Goal: Find contact information: Find contact information

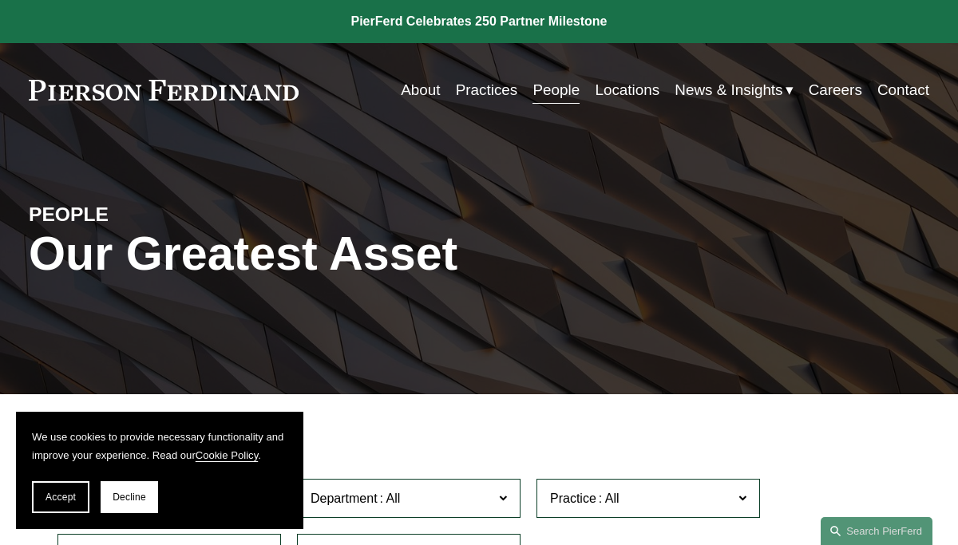
click at [481, 313] on div "PEOPLE Our Greatest Asset" at bounding box center [479, 266] width 958 height 194
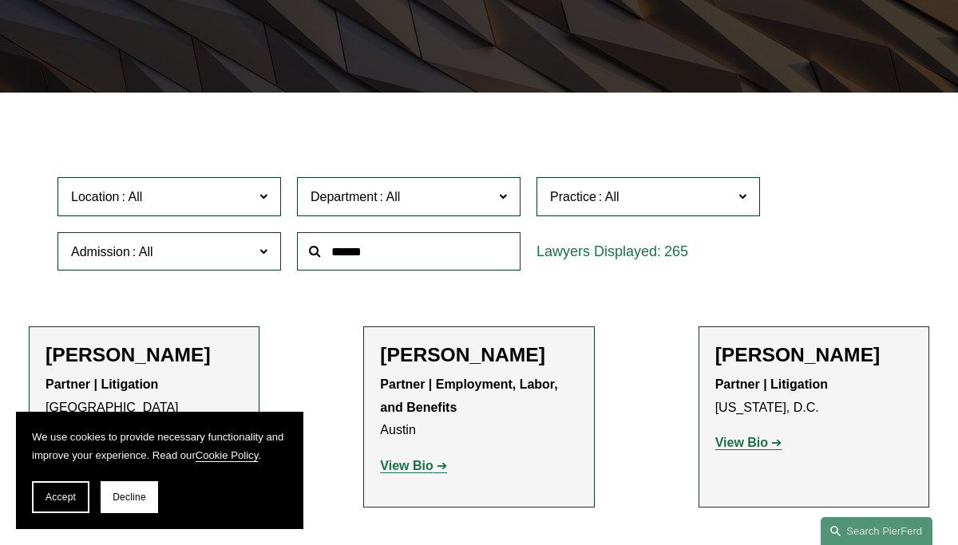
scroll to position [319, 0]
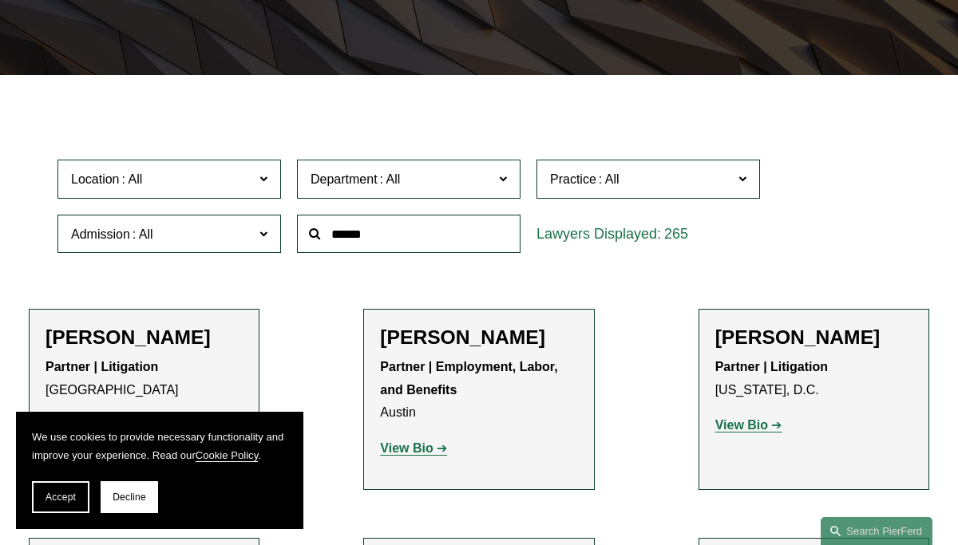
click at [372, 238] on input "text" at bounding box center [409, 234] width 224 height 39
type input "*"
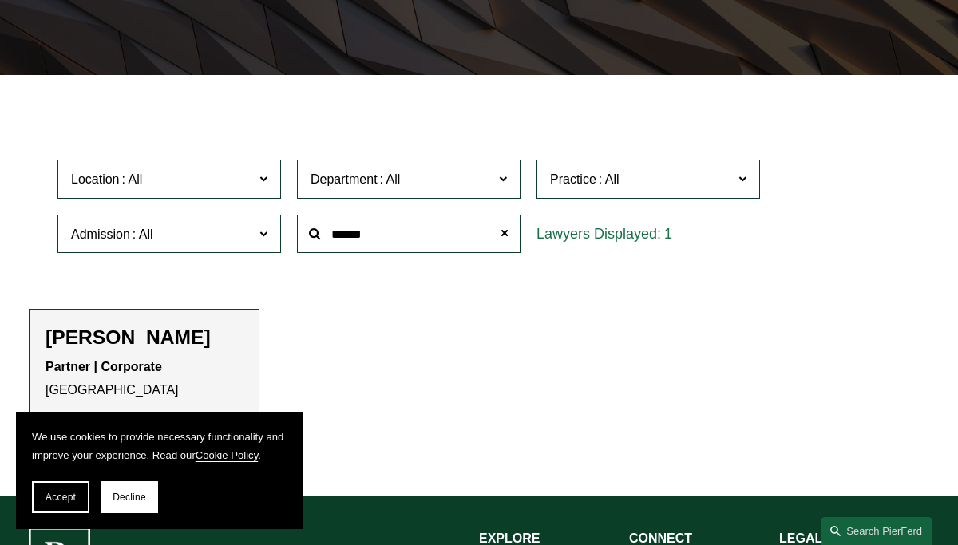
type input "******"
click at [60, 492] on span "Accept" at bounding box center [61, 497] width 30 height 11
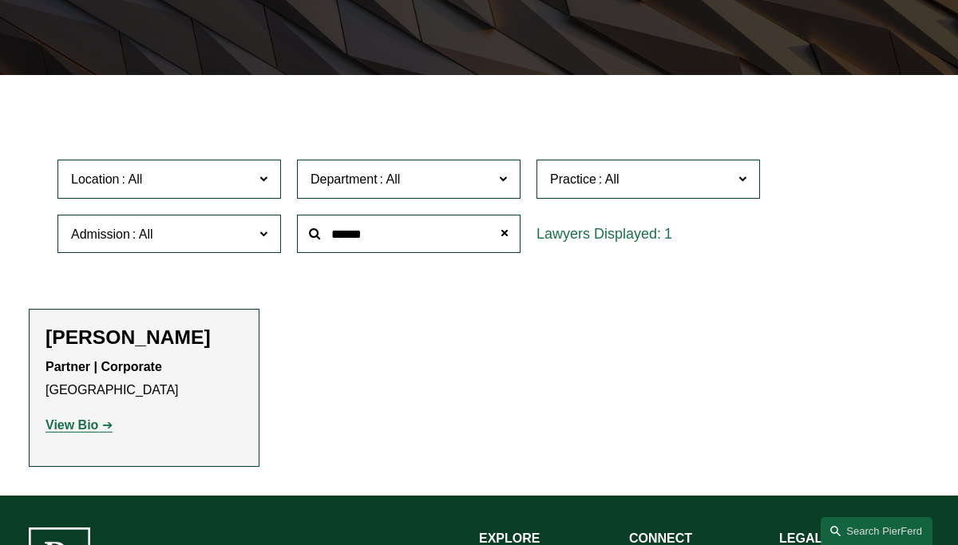
click at [366, 377] on ul "Filter Location All [GEOGRAPHIC_DATA] [GEOGRAPHIC_DATA] [GEOGRAPHIC_DATA] [GEOG…" at bounding box center [479, 285] width 958 height 363
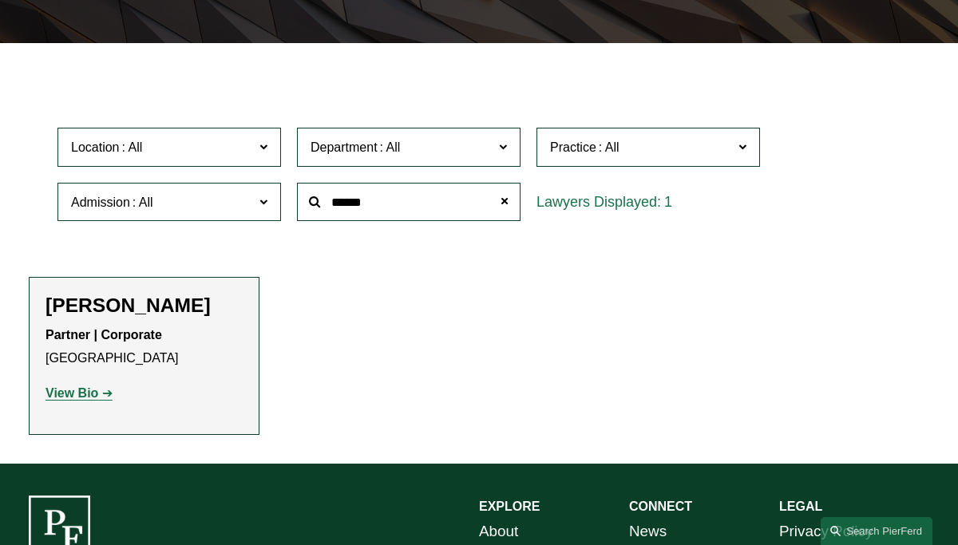
scroll to position [383, 0]
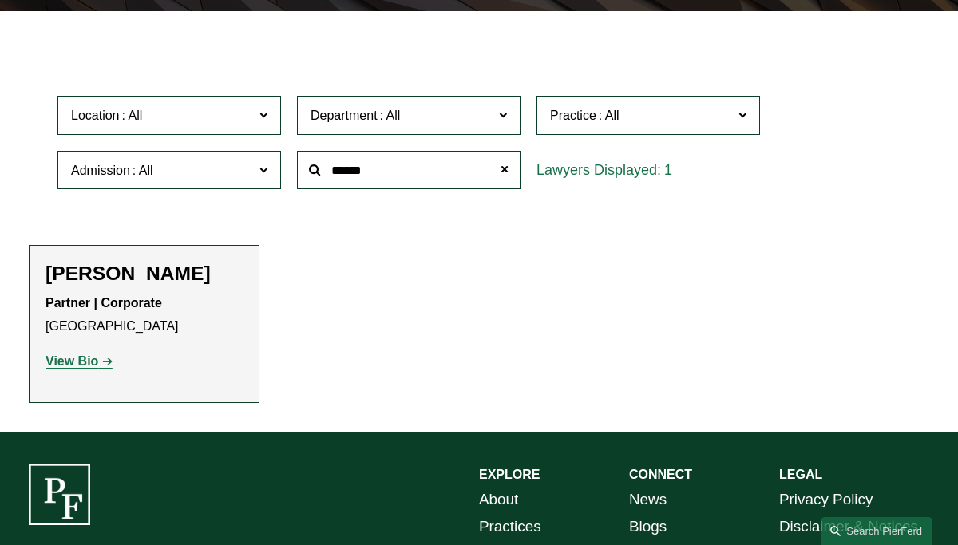
click at [81, 359] on strong "View Bio" at bounding box center [72, 361] width 53 height 14
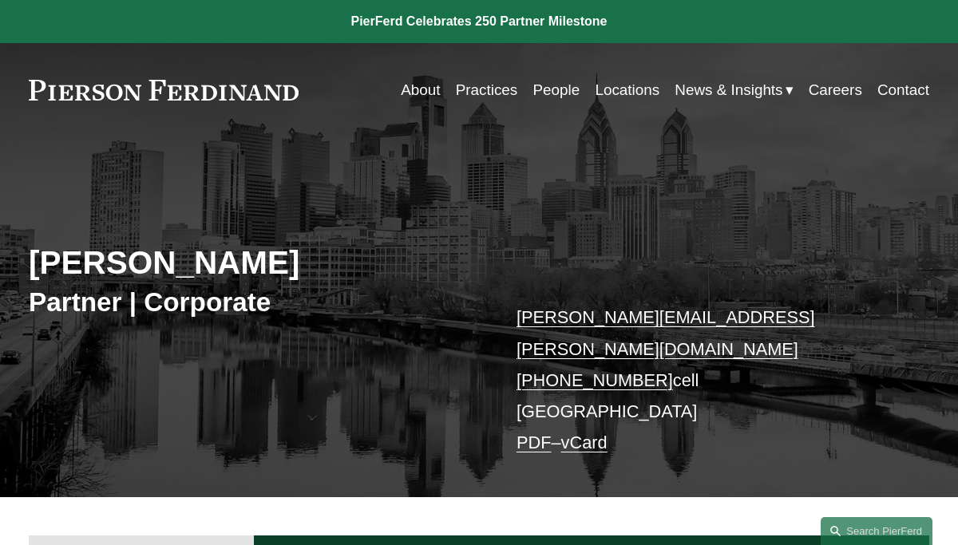
click at [358, 350] on div "[PERSON_NAME] Partner | Corporate [PERSON_NAME][EMAIL_ADDRESS][PERSON_NAME][DOM…" at bounding box center [479, 331] width 958 height 331
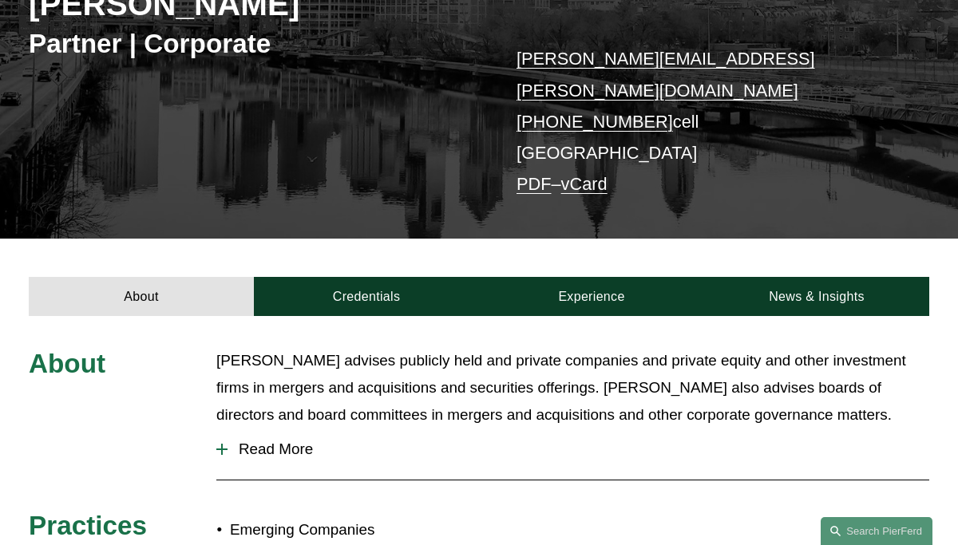
scroll to position [255, 0]
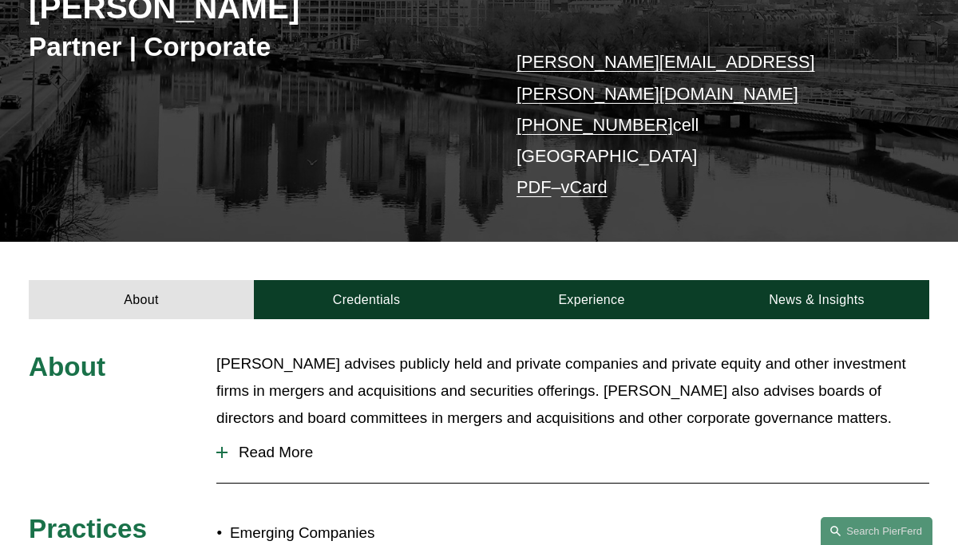
click at [418, 146] on div "[PERSON_NAME] Partner | Corporate [PERSON_NAME][EMAIL_ADDRESS][PERSON_NAME][DOM…" at bounding box center [479, 76] width 958 height 331
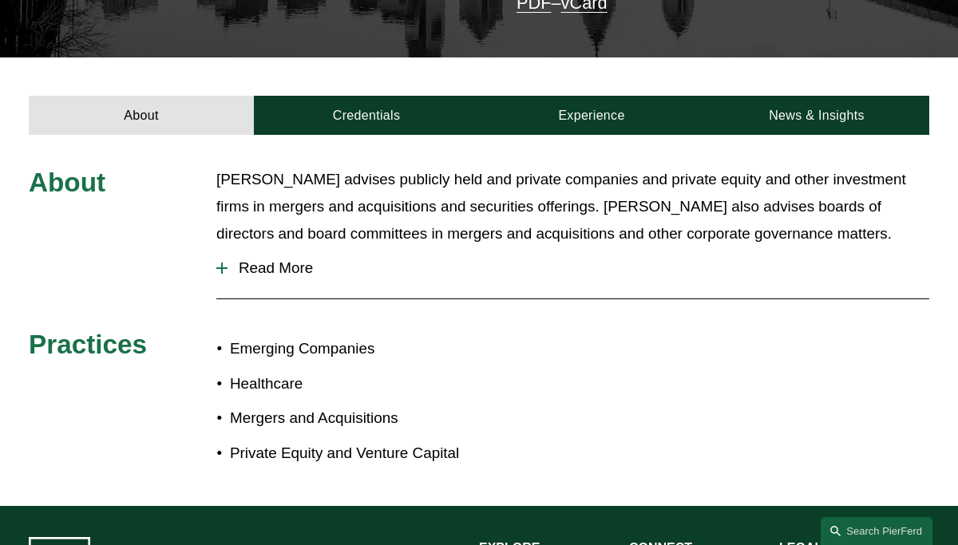
scroll to position [408, 0]
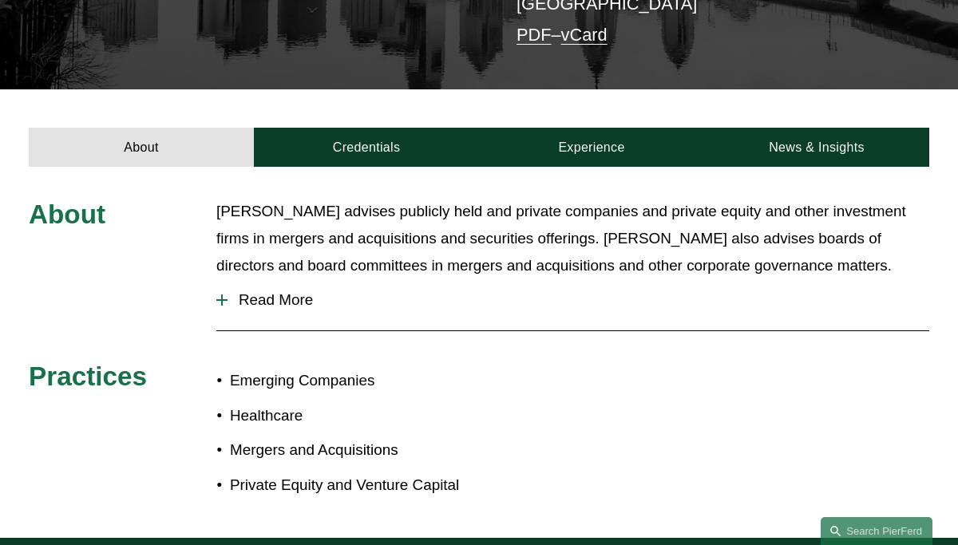
click at [280, 291] on span "Read More" at bounding box center [579, 300] width 702 height 18
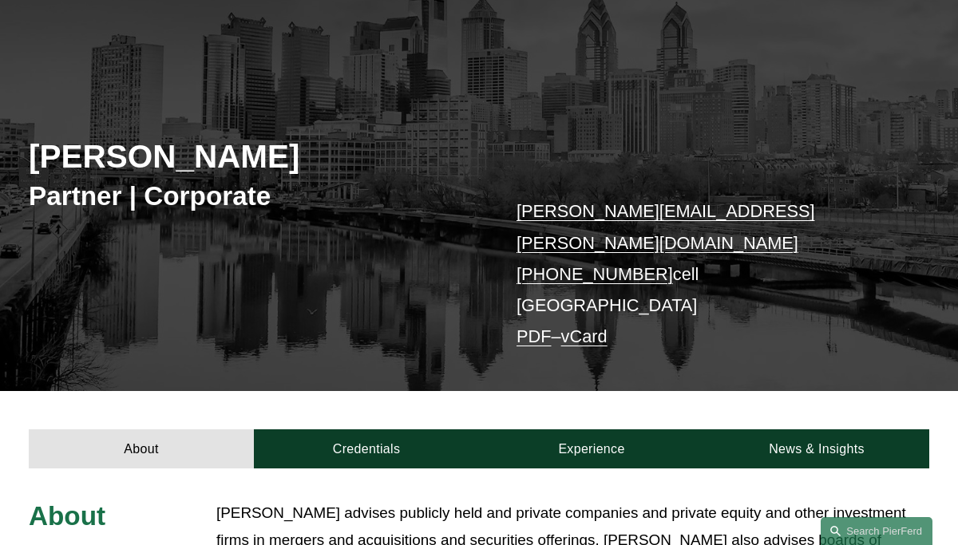
scroll to position [89, 0]
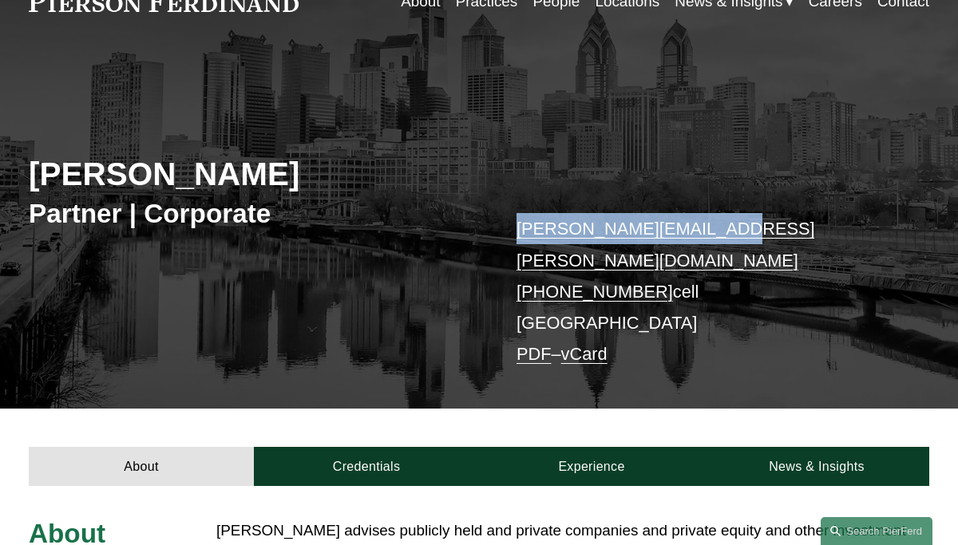
drag, startPoint x: 715, startPoint y: 228, endPoint x: 513, endPoint y: 230, distance: 202.0
click at [513, 230] on div "Jay Coogan Partner | Corporate jay.coogan@pierferd.com +1.267.265.8598 cell Phi…" at bounding box center [479, 242] width 958 height 331
copy link "jay.coogan@pierferd.com"
